Goal: Task Accomplishment & Management: Use online tool/utility

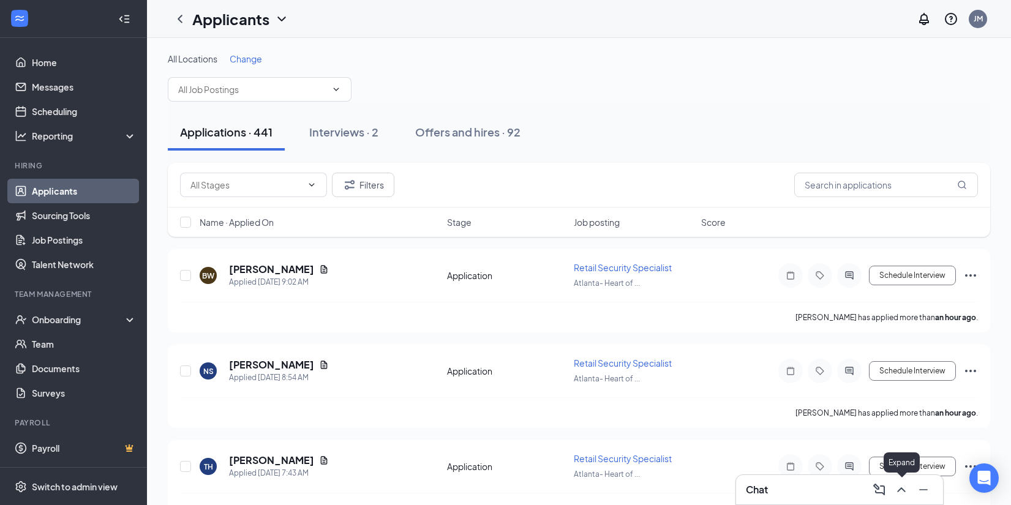
click at [897, 487] on icon "ChevronUp" at bounding box center [901, 490] width 15 height 15
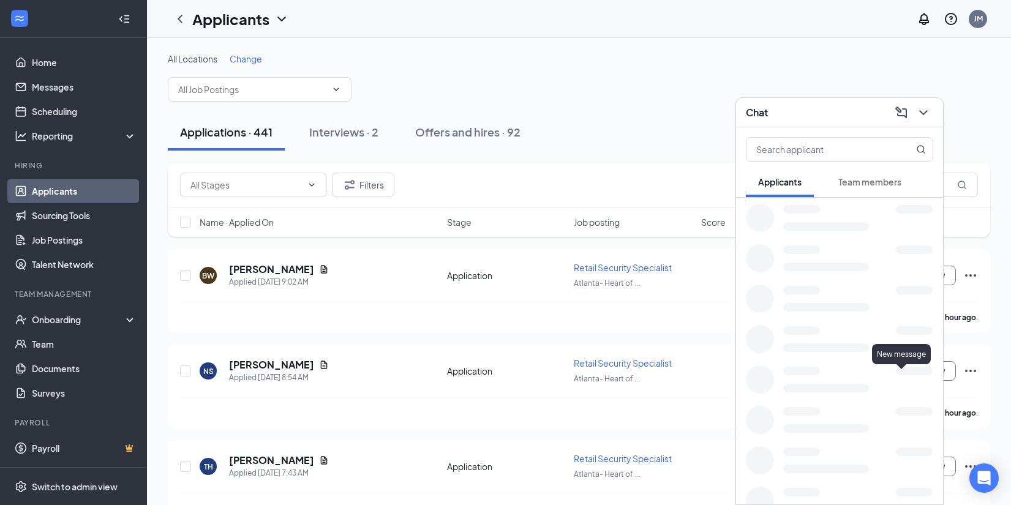
click at [903, 492] on div at bounding box center [914, 492] width 37 height 9
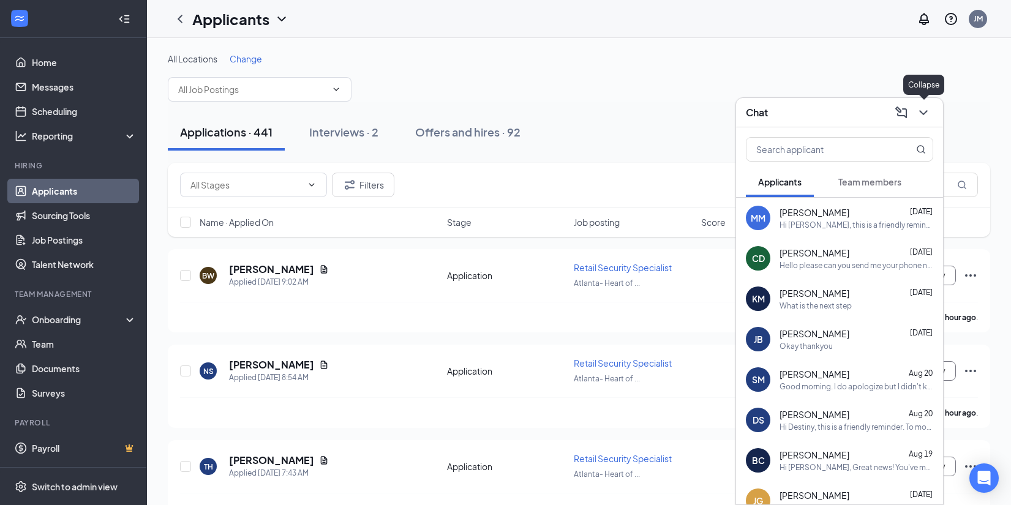
click at [925, 113] on icon "ChevronDown" at bounding box center [923, 112] width 8 height 5
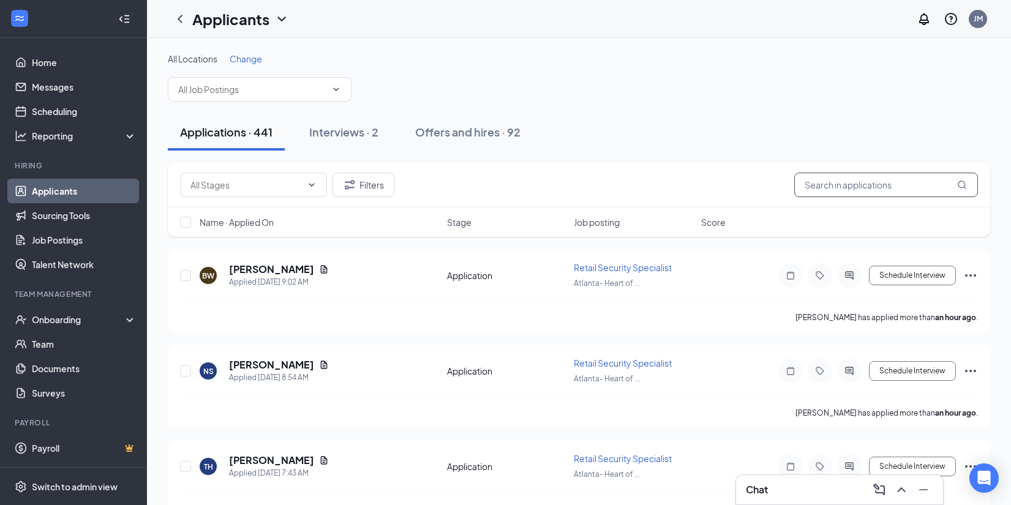
click at [868, 187] on input "text" at bounding box center [886, 185] width 184 height 24
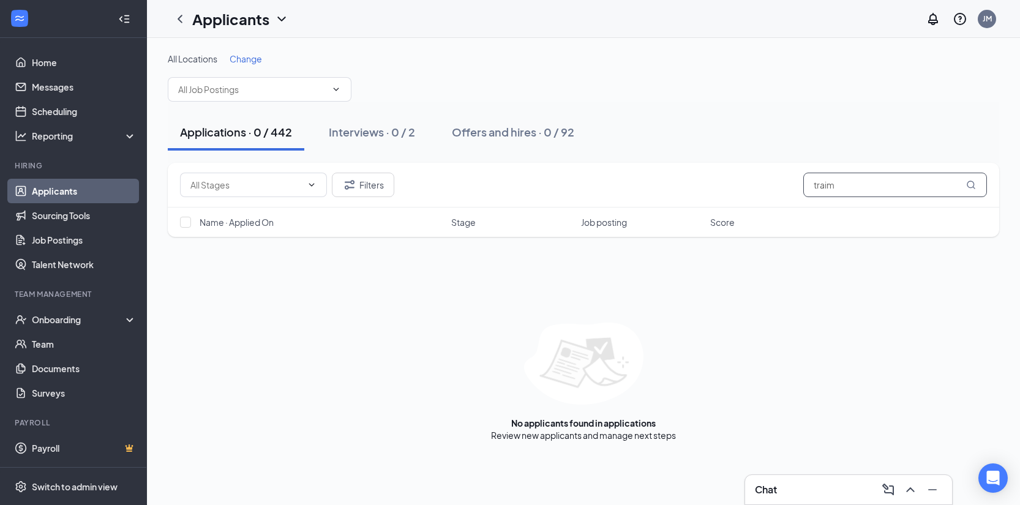
type input "traim"
click at [714, 101] on div "All Locations Change" at bounding box center [584, 77] width 832 height 49
drag, startPoint x: 52, startPoint y: 198, endPoint x: 153, endPoint y: 142, distance: 115.4
click at [53, 195] on link "Applicants" at bounding box center [84, 191] width 105 height 24
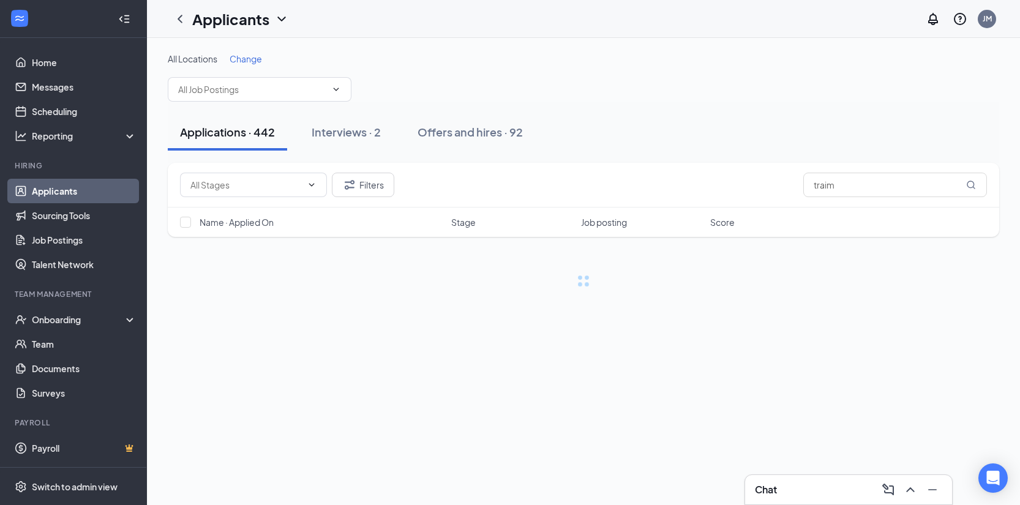
click at [197, 130] on div "Applications · 442" at bounding box center [227, 131] width 95 height 15
